Goal: Navigation & Orientation: Find specific page/section

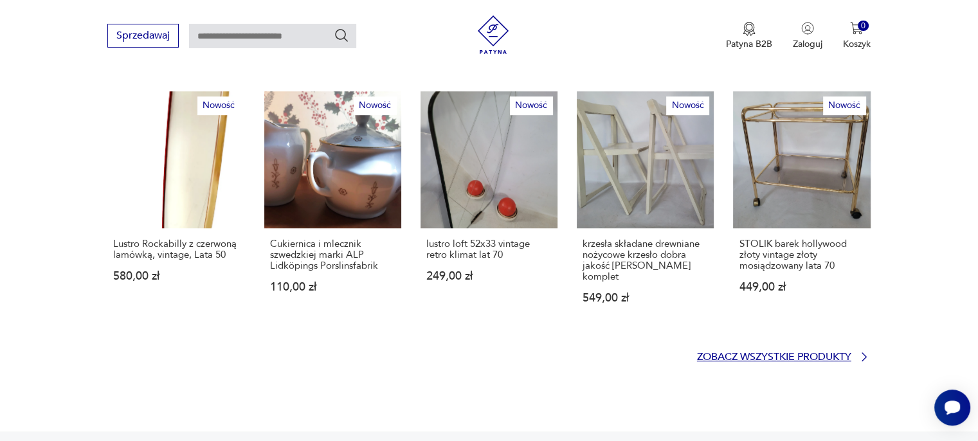
click at [717, 353] on p "Zobacz wszystkie produkty" at bounding box center [774, 357] width 154 height 8
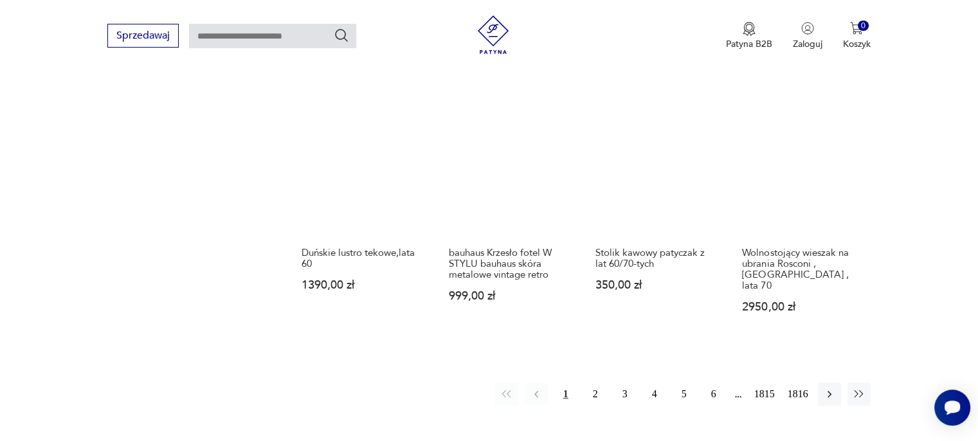
scroll to position [1086, 0]
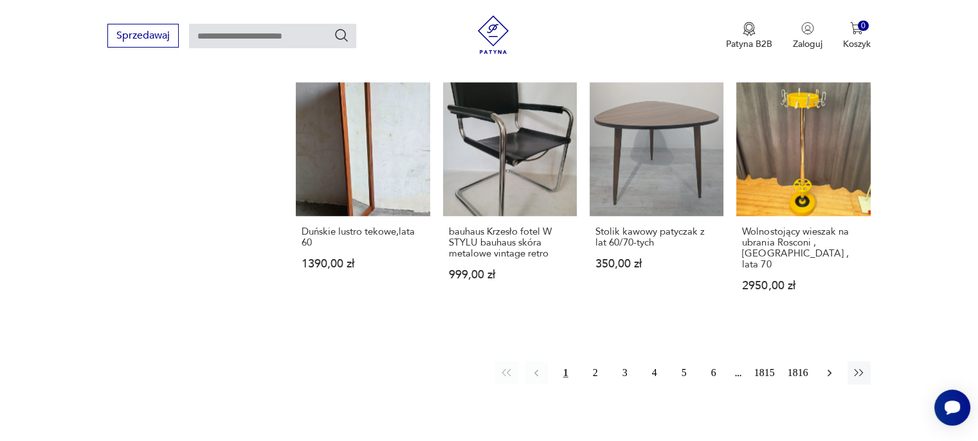
click at [827, 367] on icon "button" at bounding box center [829, 373] width 13 height 13
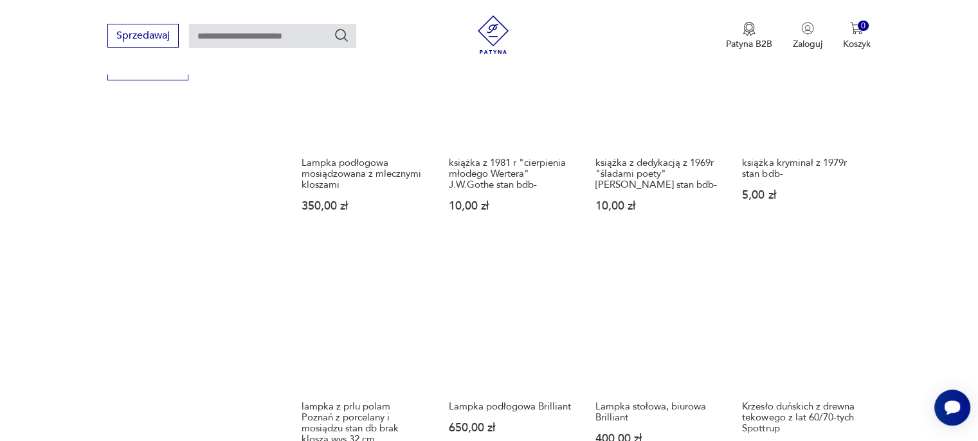
scroll to position [937, 0]
